Goal: Task Accomplishment & Management: Complete application form

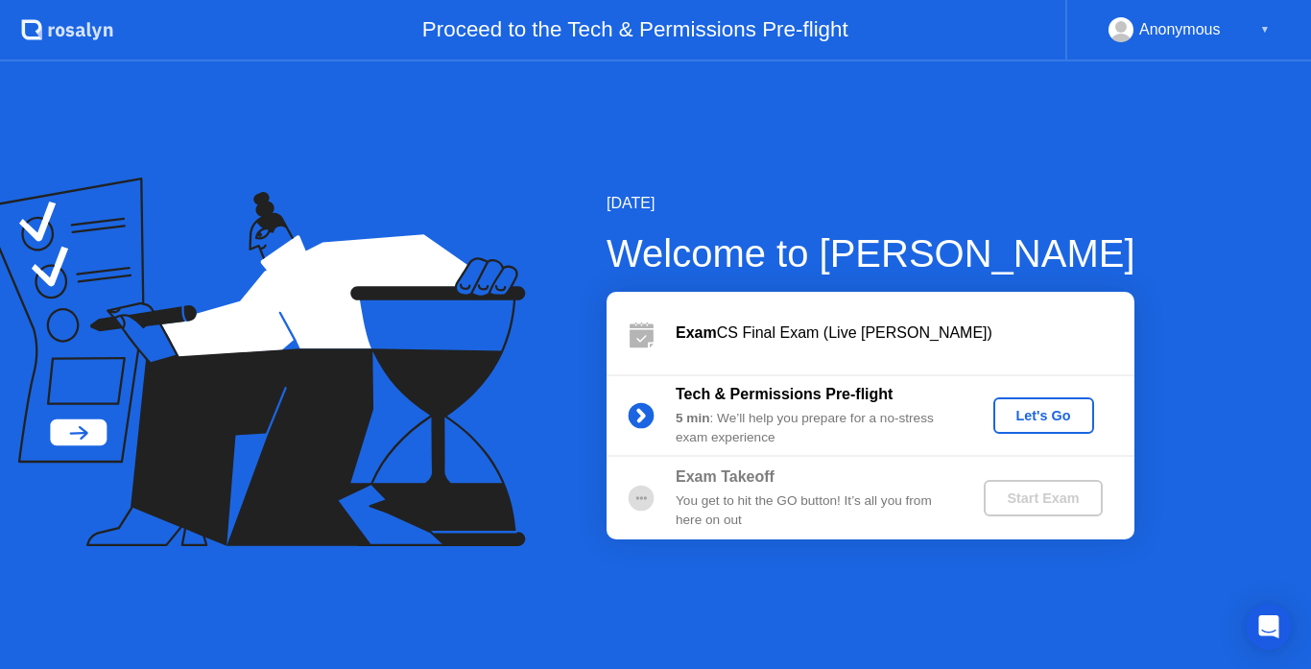
click at [1034, 416] on div "Let's Go" at bounding box center [1043, 415] width 85 height 15
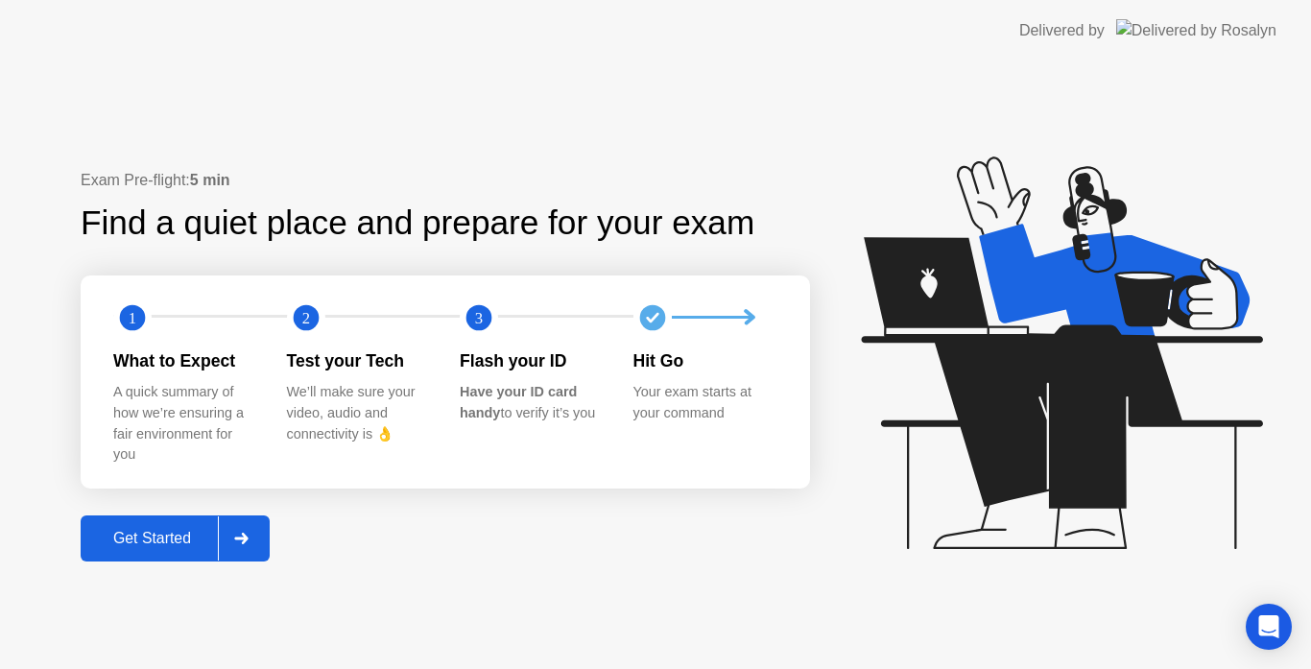
click at [147, 543] on div "Get Started" at bounding box center [152, 538] width 132 height 17
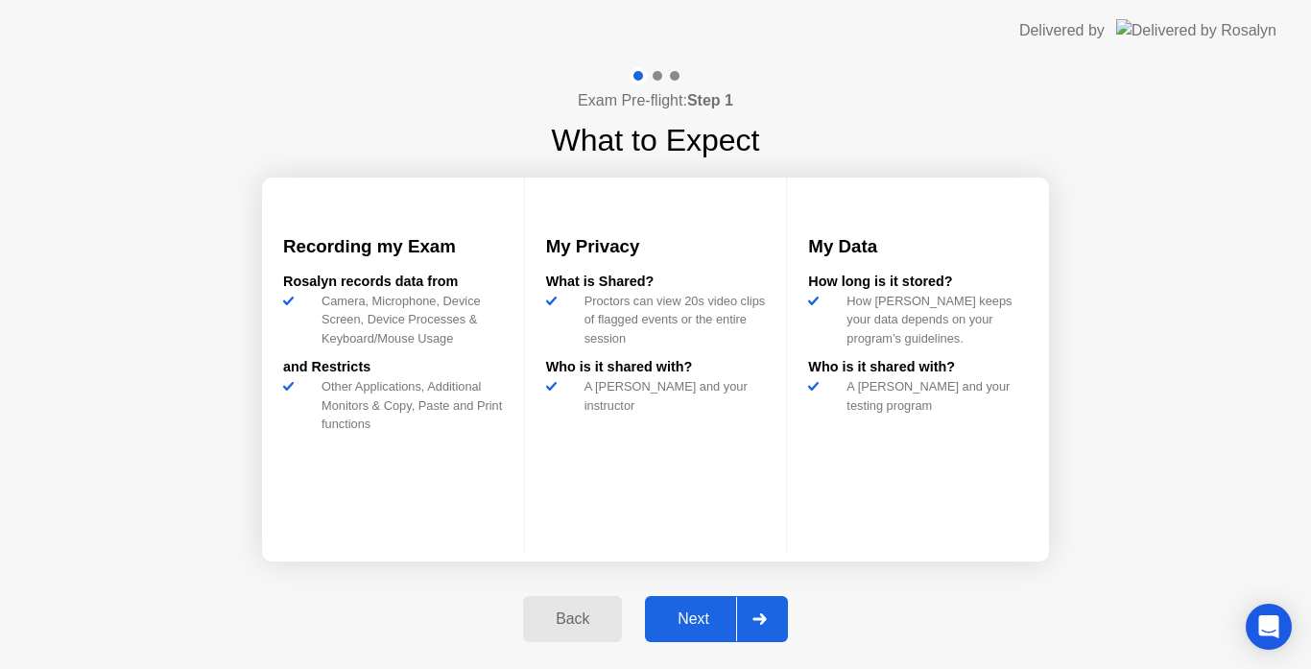
click at [661, 613] on div "Next" at bounding box center [693, 619] width 85 height 17
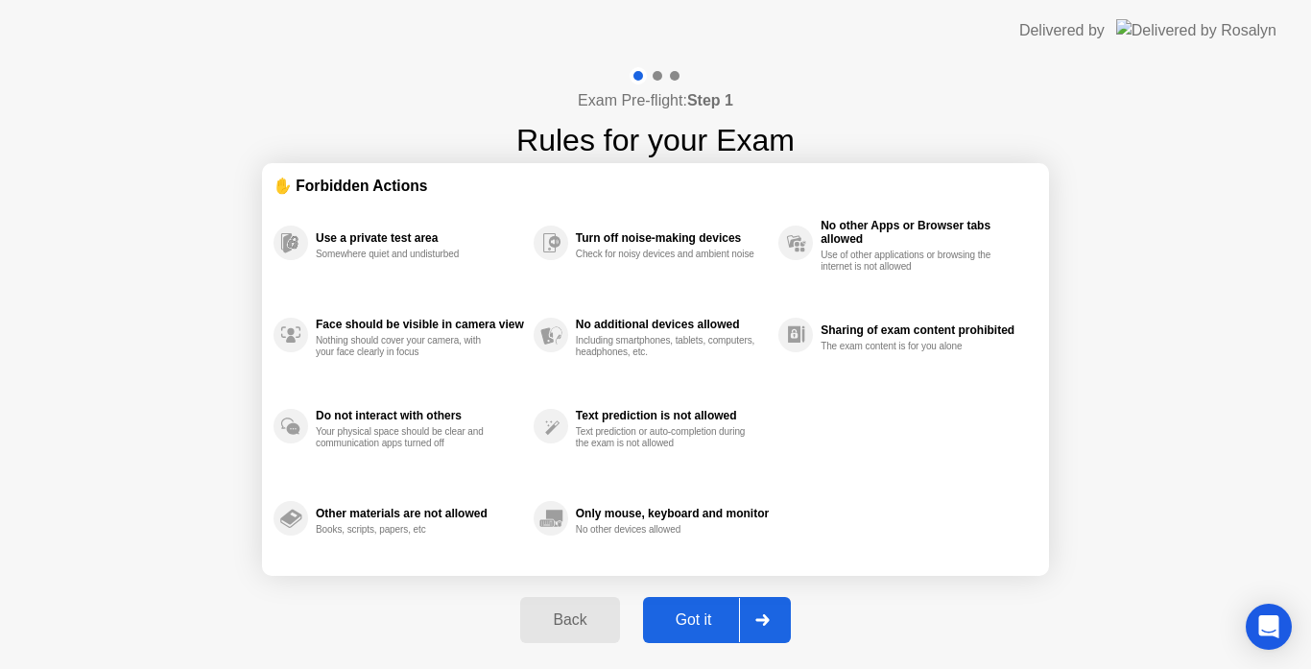
click at [661, 613] on div "Got it" at bounding box center [694, 620] width 90 height 17
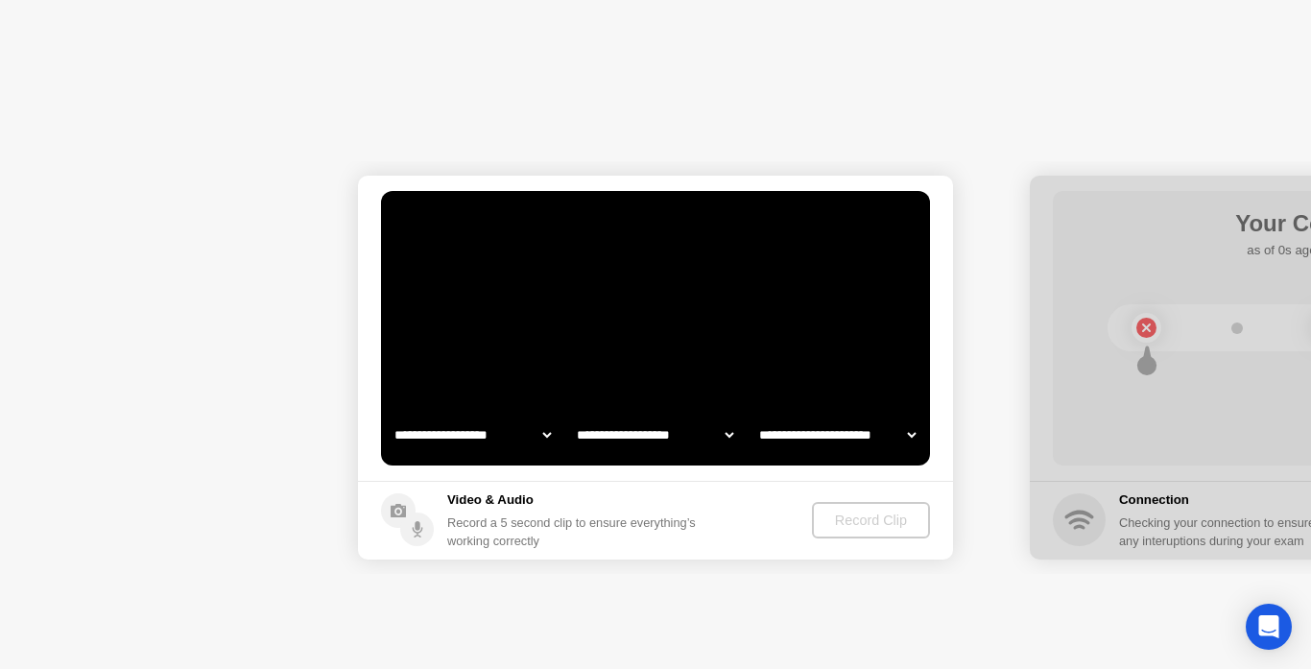
select select "**********"
select select "*******"
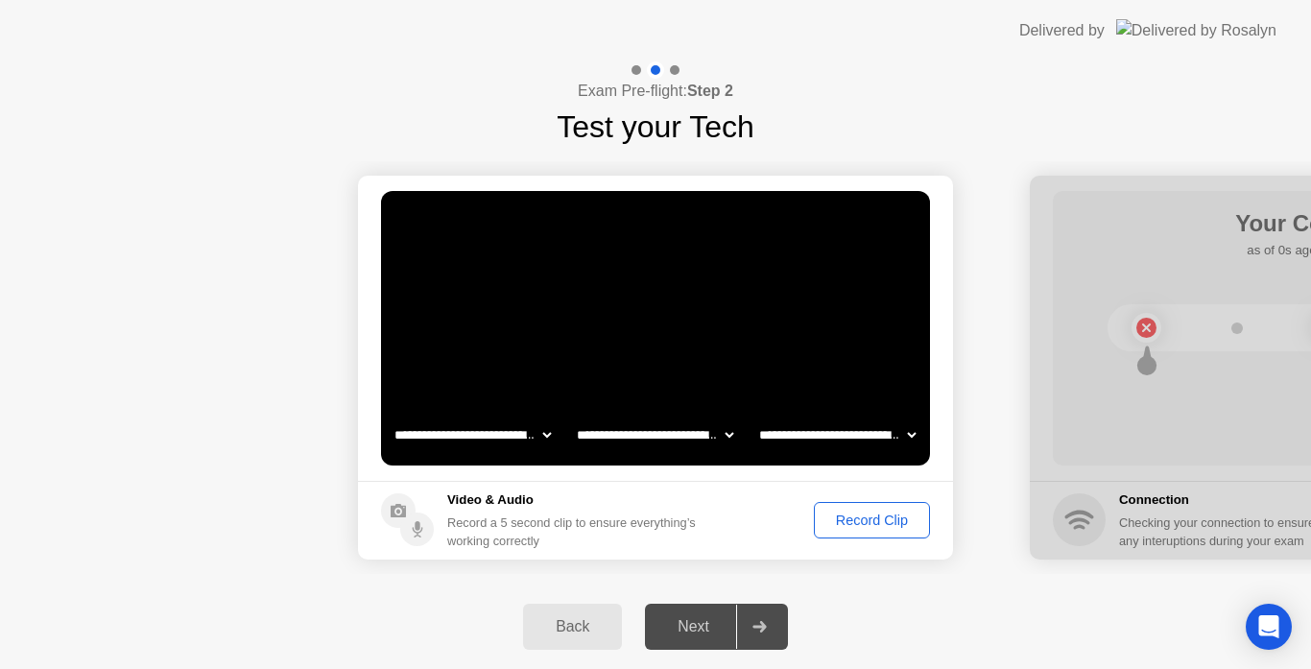
click at [855, 513] on div "Record Clip" at bounding box center [872, 520] width 103 height 15
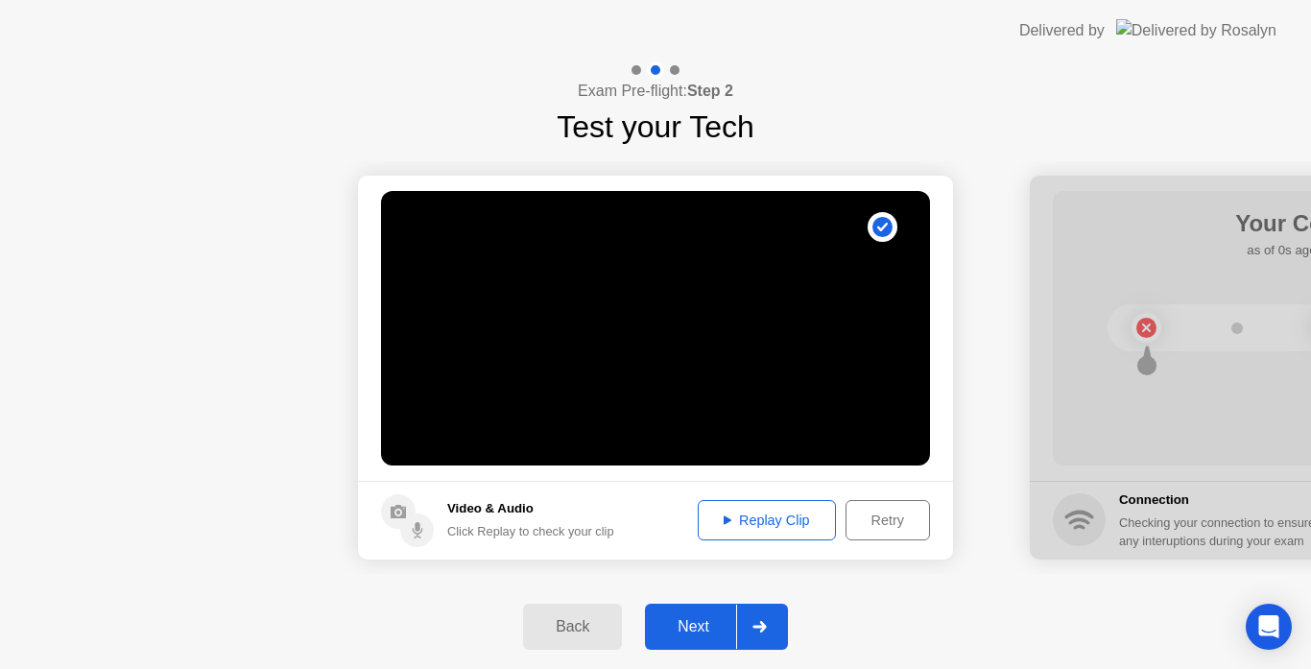
click at [706, 623] on div "Next" at bounding box center [693, 626] width 85 height 17
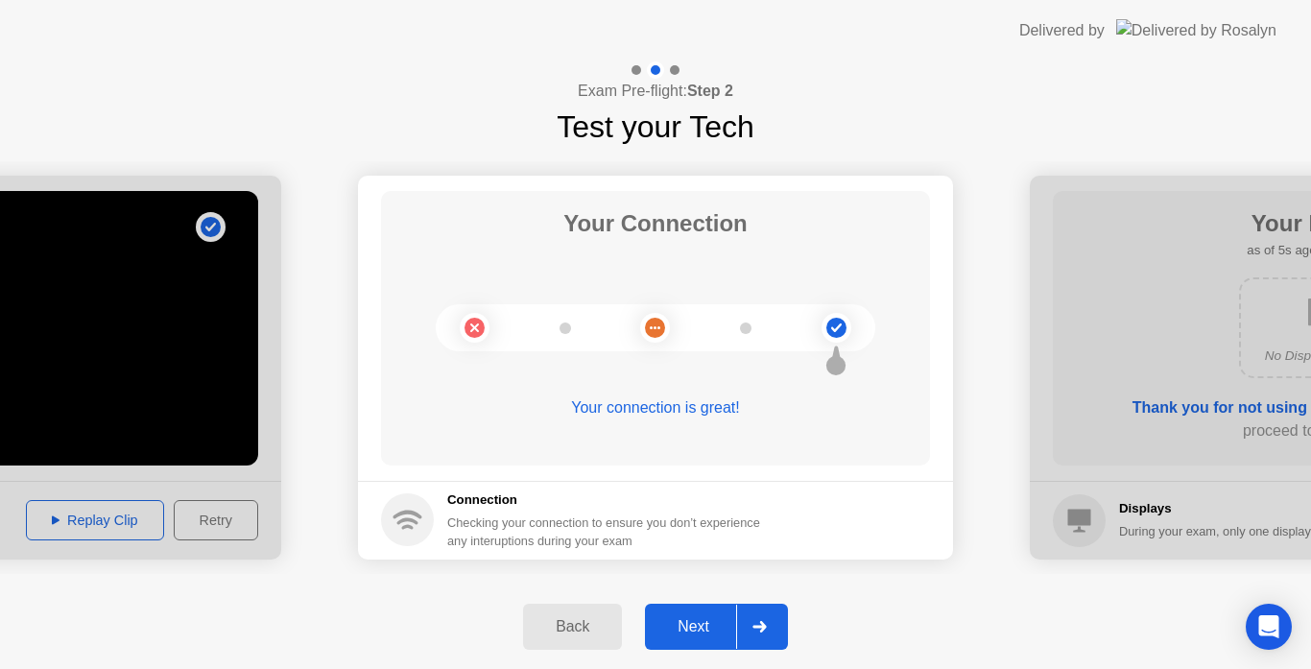
click at [706, 623] on div "Next" at bounding box center [693, 626] width 85 height 17
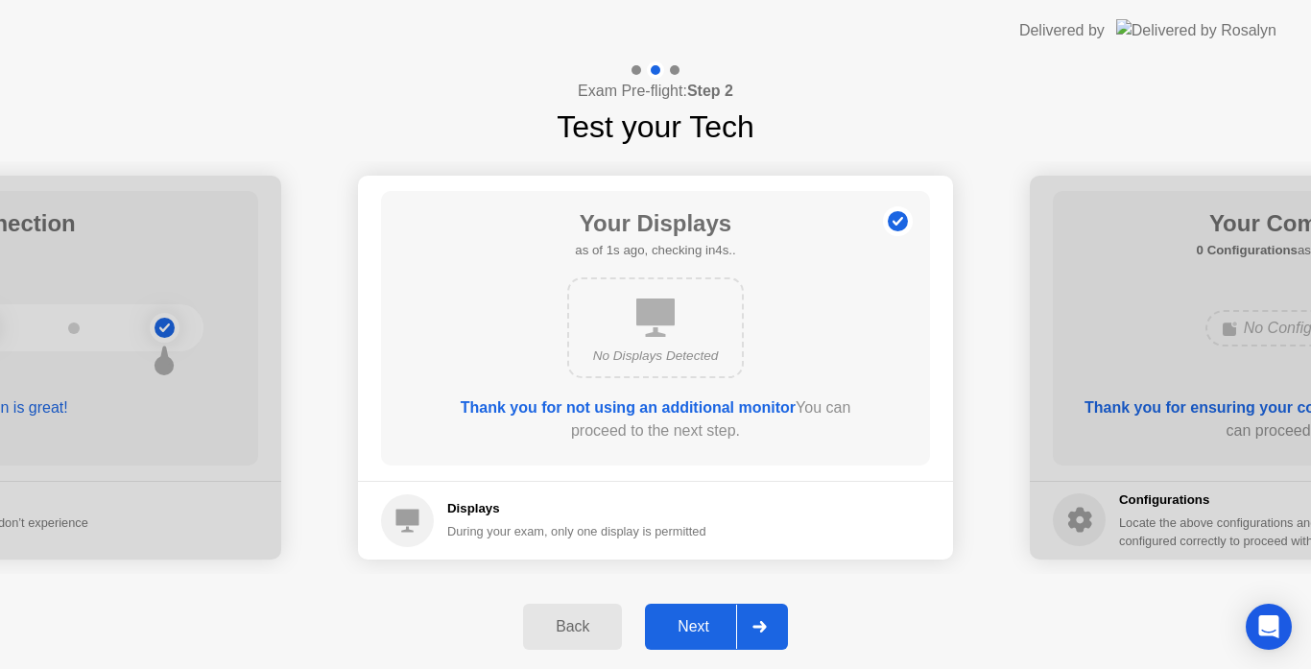
click at [706, 623] on div "Next" at bounding box center [693, 626] width 85 height 17
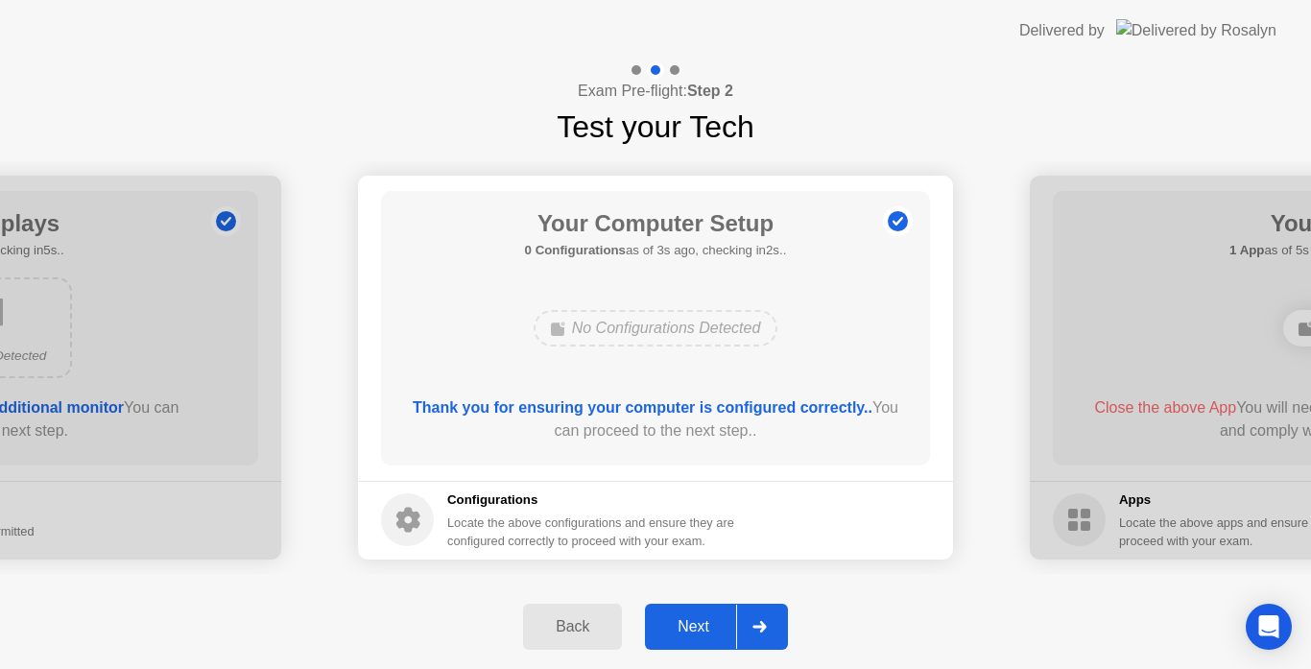
click at [706, 623] on div "Next" at bounding box center [693, 626] width 85 height 17
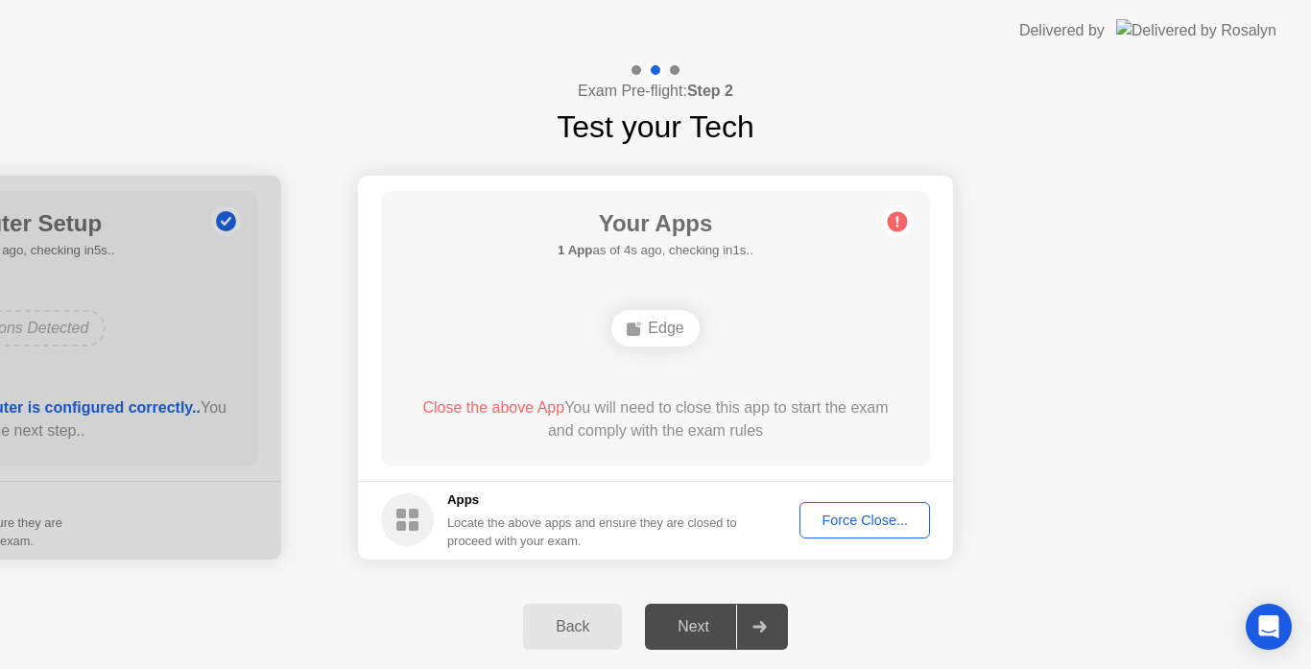
click at [835, 515] on div "Force Close..." at bounding box center [864, 520] width 117 height 15
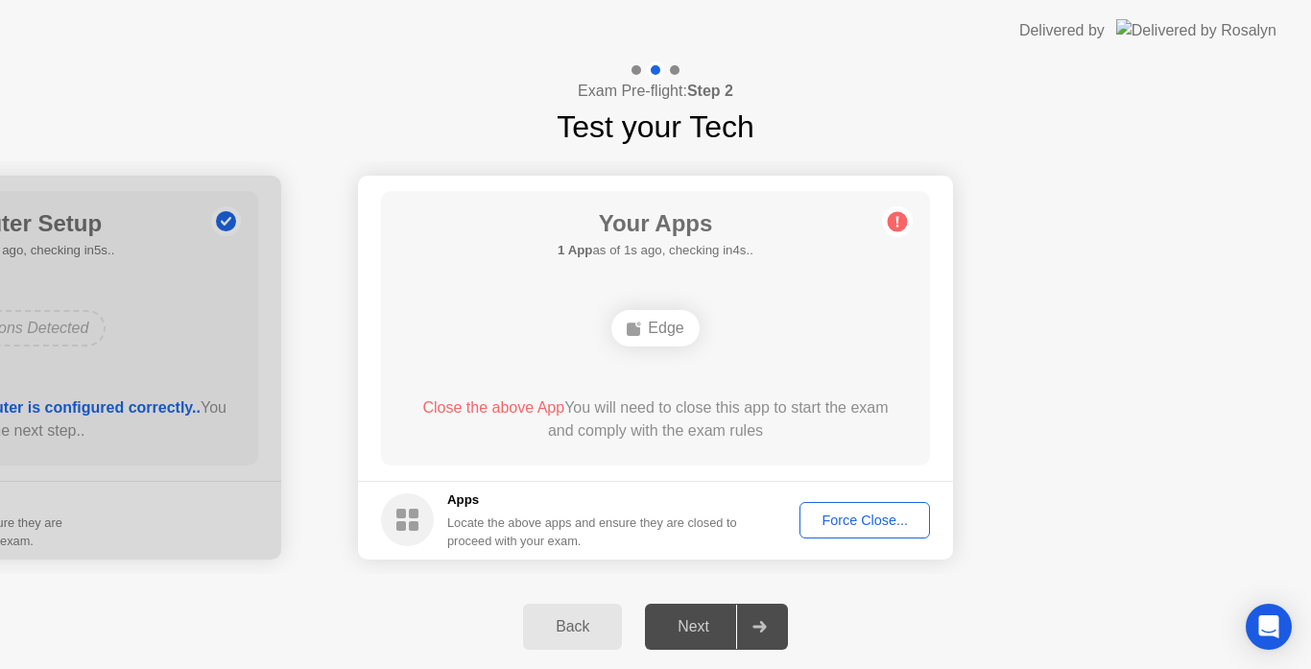
click at [838, 515] on div "Force Close..." at bounding box center [864, 520] width 117 height 15
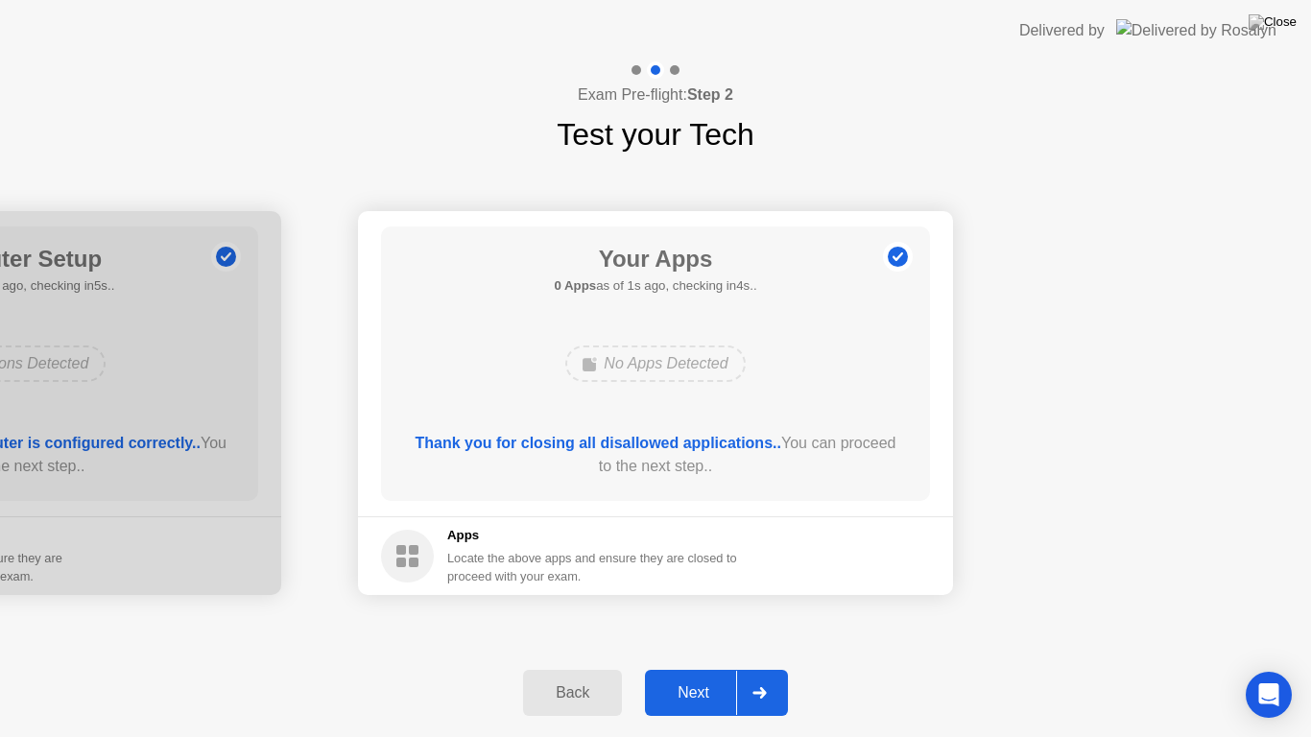
click at [705, 668] on div "Next" at bounding box center [693, 692] width 85 height 17
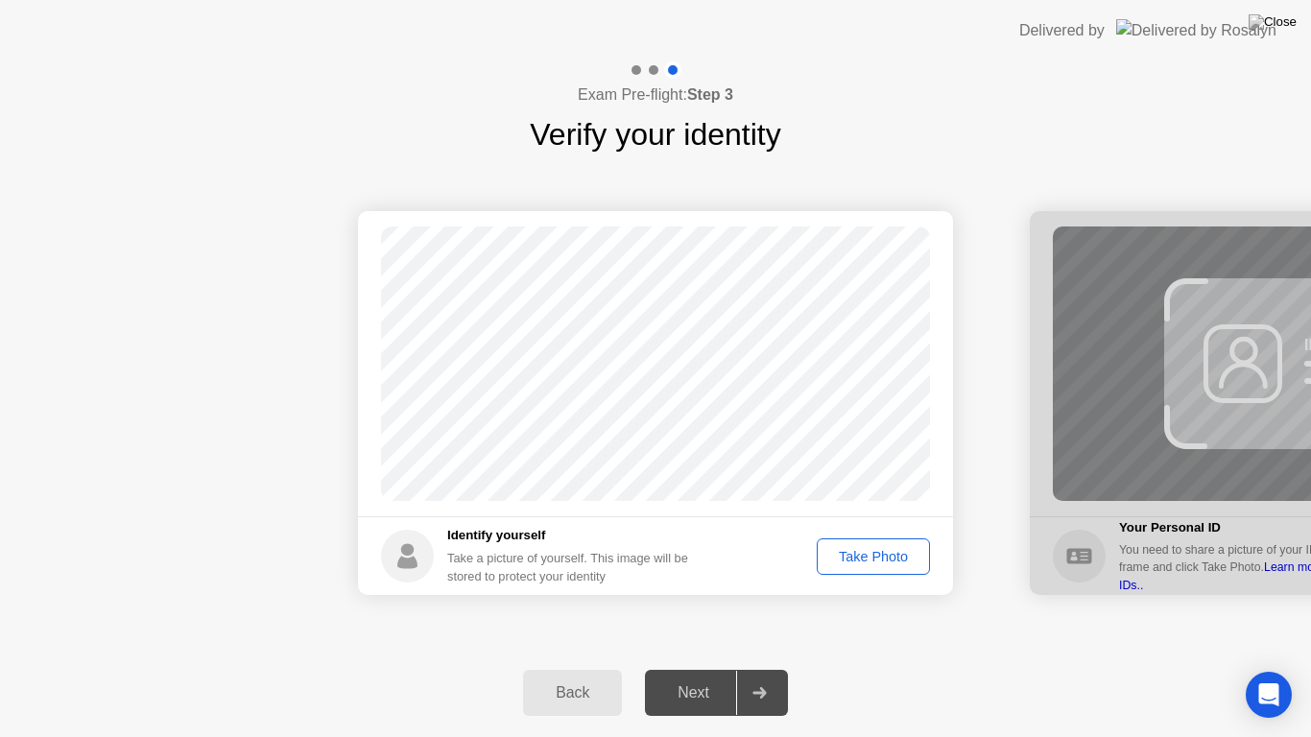
click at [862, 557] on div "Take Photo" at bounding box center [874, 556] width 100 height 15
click at [725, 668] on div "Next" at bounding box center [693, 692] width 85 height 17
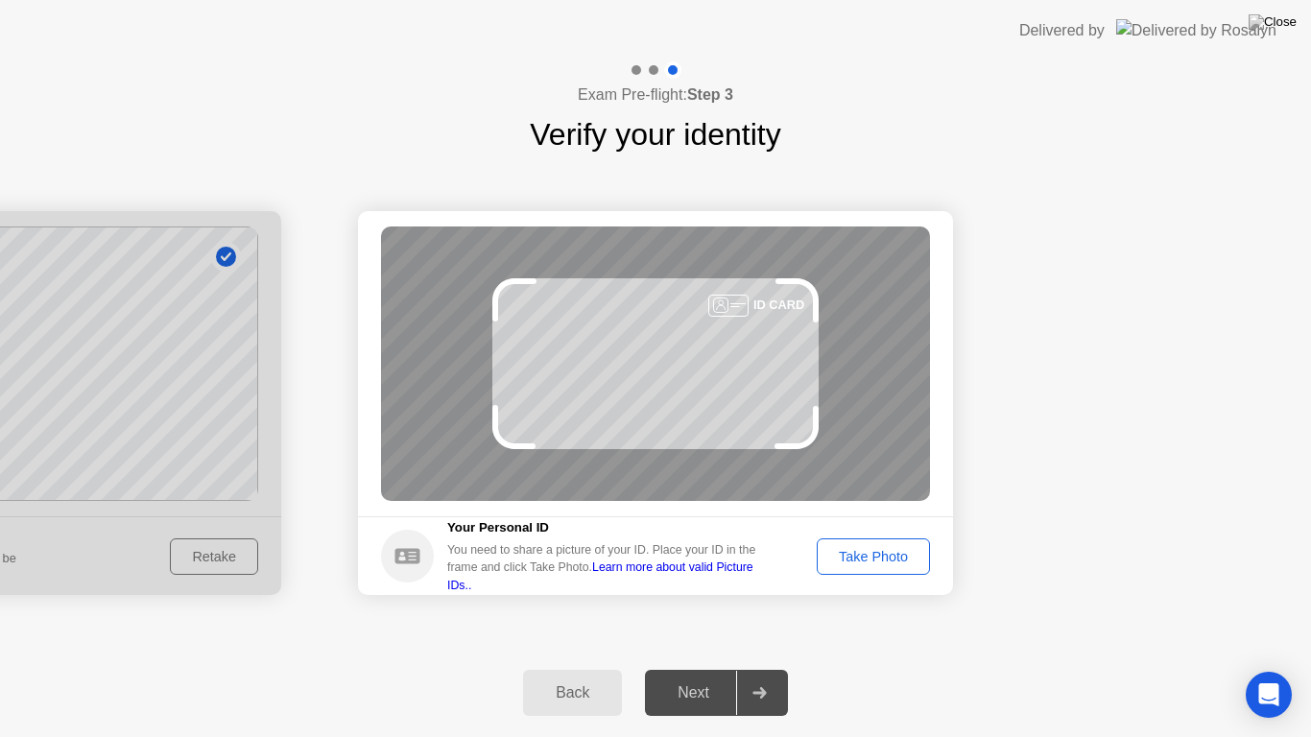
click at [852, 549] on div "Take Photo" at bounding box center [874, 556] width 100 height 15
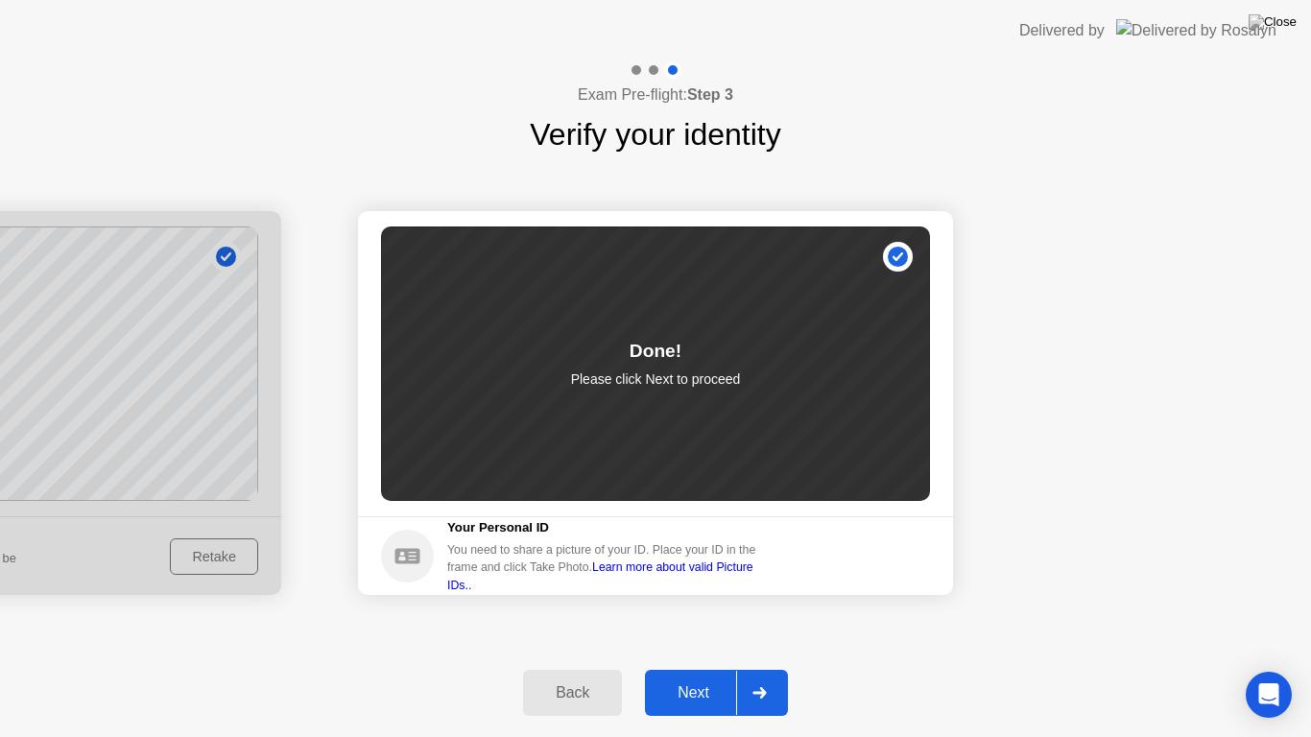
click at [716, 668] on button "Next" at bounding box center [716, 693] width 143 height 46
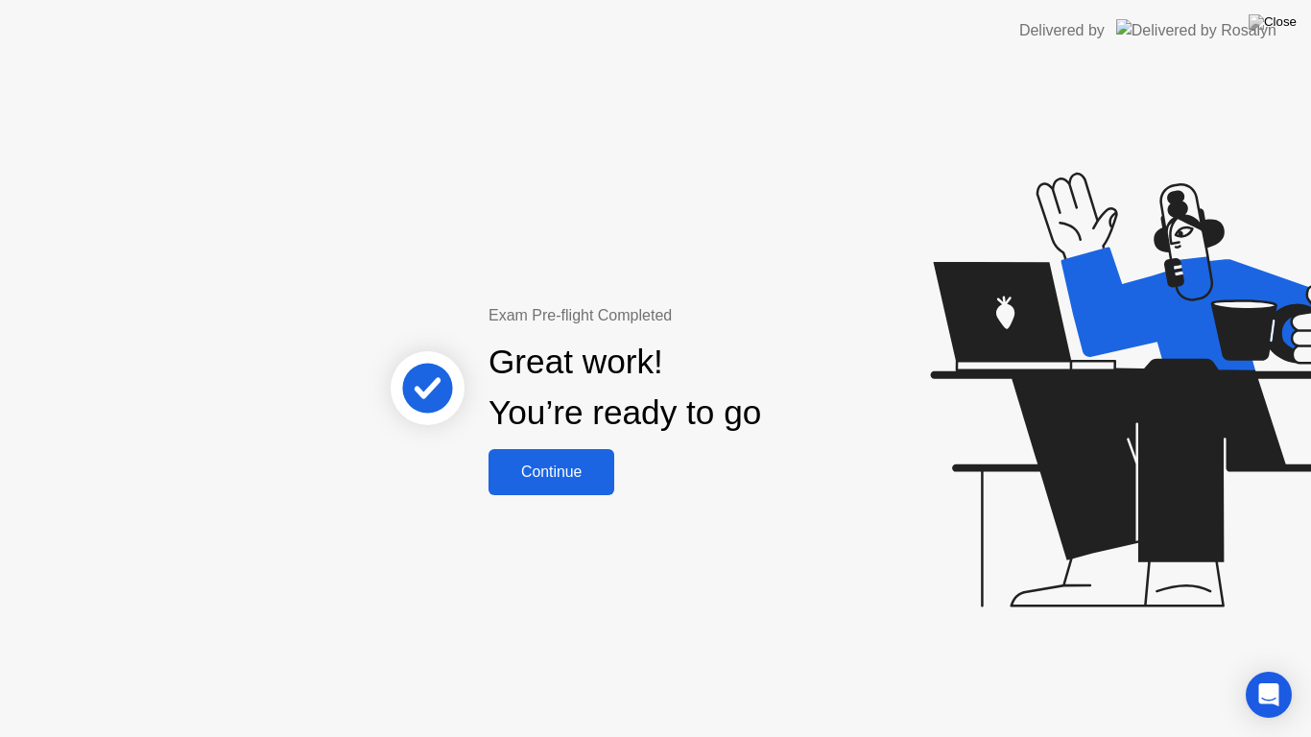
click at [581, 472] on div "Continue" at bounding box center [551, 472] width 114 height 17
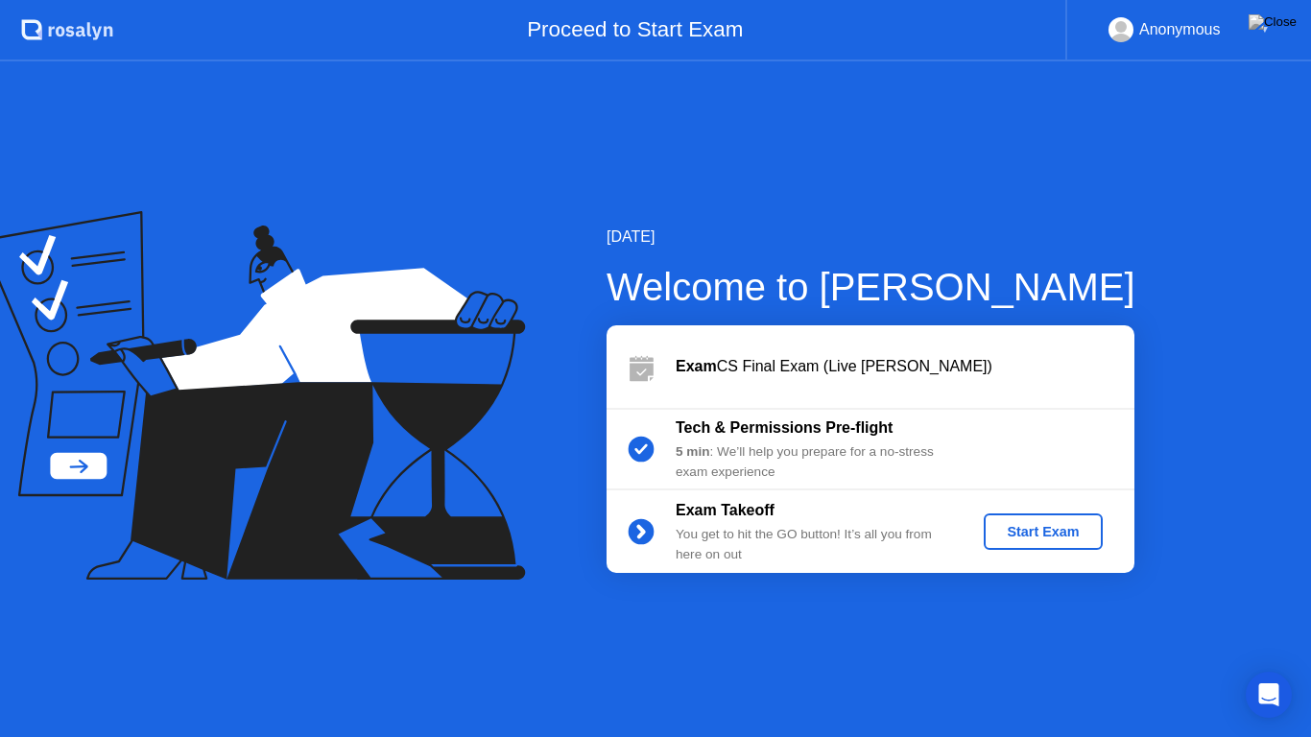
click at [1005, 528] on div "Start Exam" at bounding box center [1043, 531] width 103 height 15
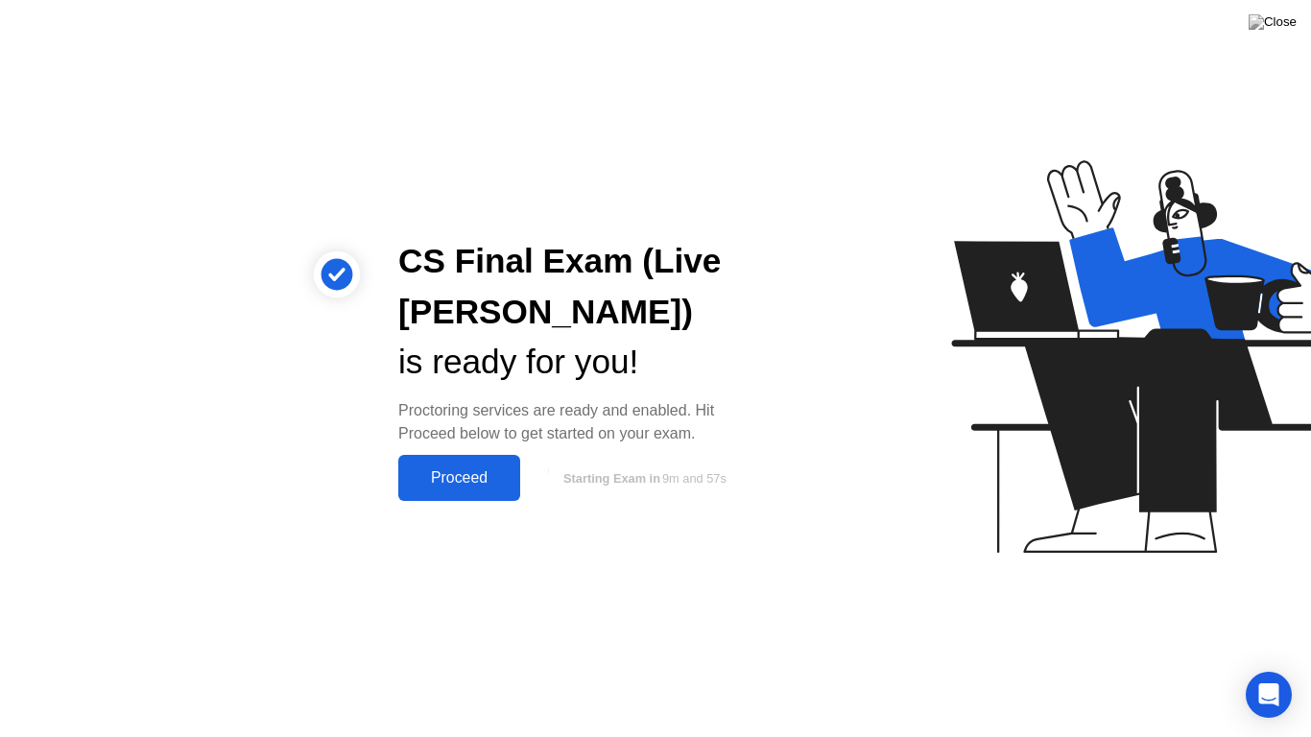
click at [482, 485] on div "Proceed" at bounding box center [459, 477] width 110 height 17
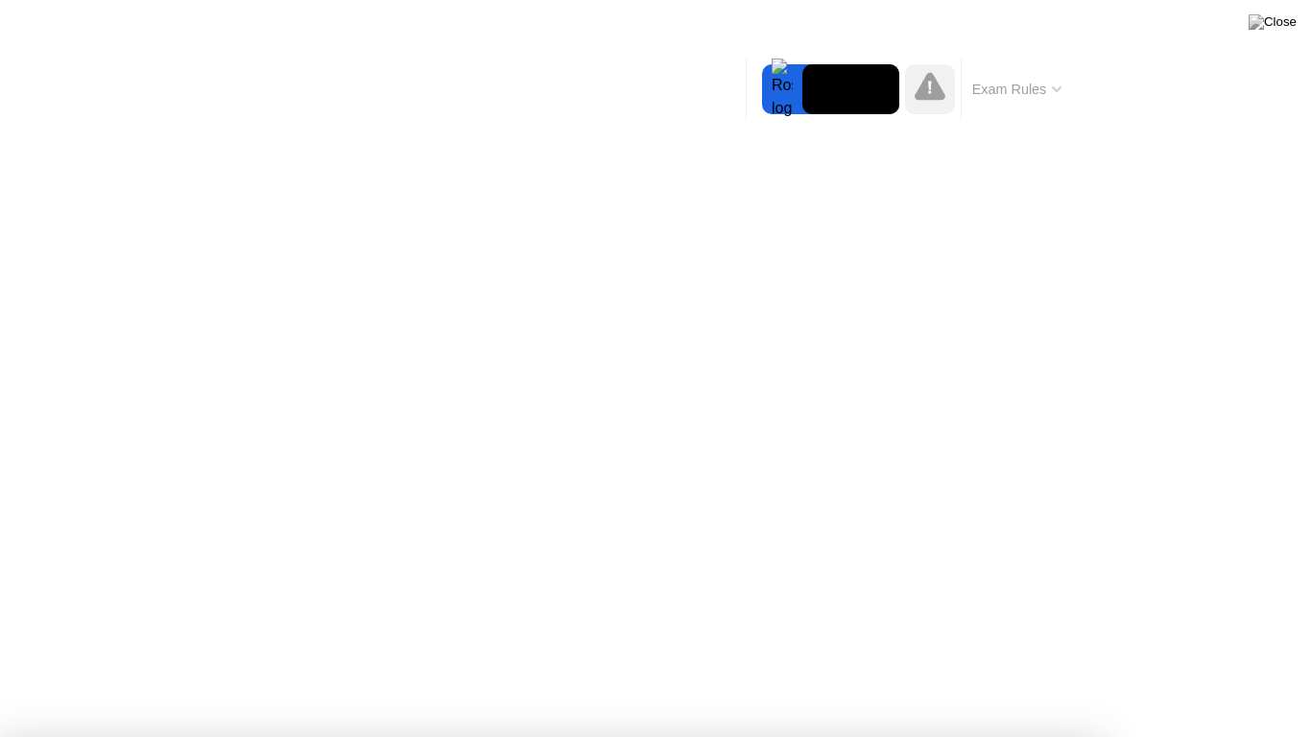
click at [1140, 668] on html "Oops, we lost contact It seems you lost your internet connection. You have 18 s…" at bounding box center [655, 368] width 1311 height 737
